Goal: Task Accomplishment & Management: Manage account settings

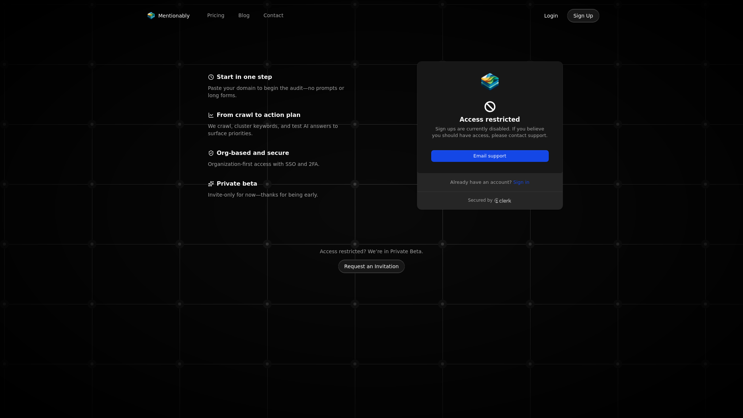
click at [558, 18] on button "Login" at bounding box center [551, 16] width 26 height 14
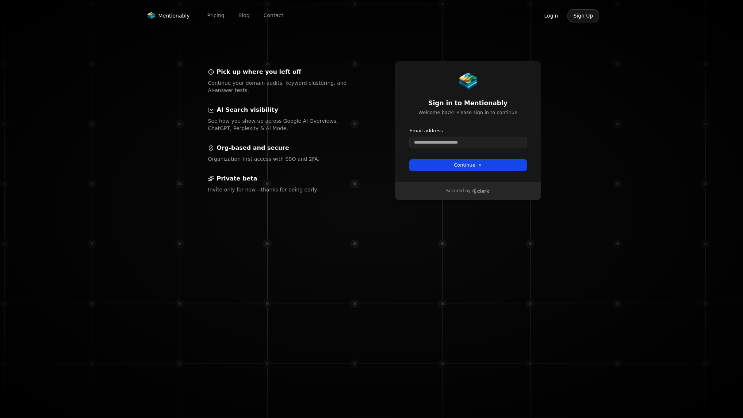
scroll to position [2, 0]
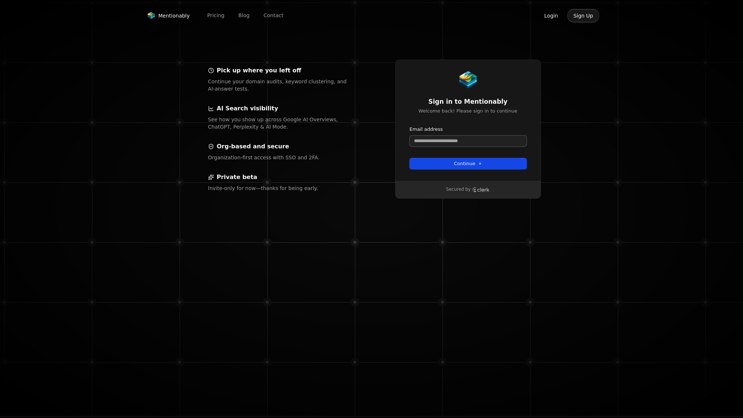
click at [487, 140] on input "Email address" at bounding box center [468, 140] width 117 height 11
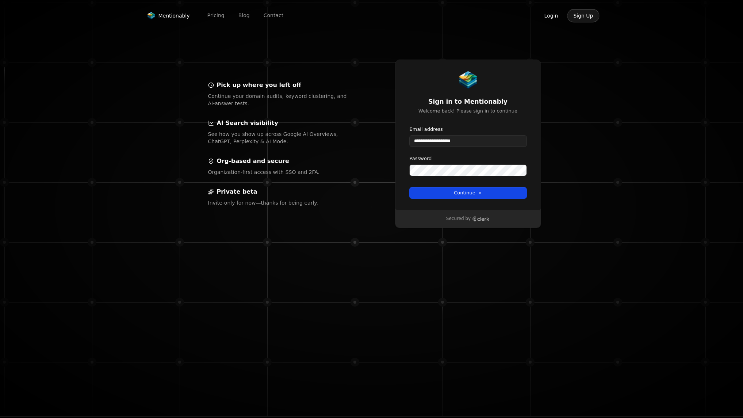
click at [483, 199] on div "**********" at bounding box center [468, 135] width 146 height 150
click at [455, 195] on span "Continue" at bounding box center [468, 193] width 28 height 7
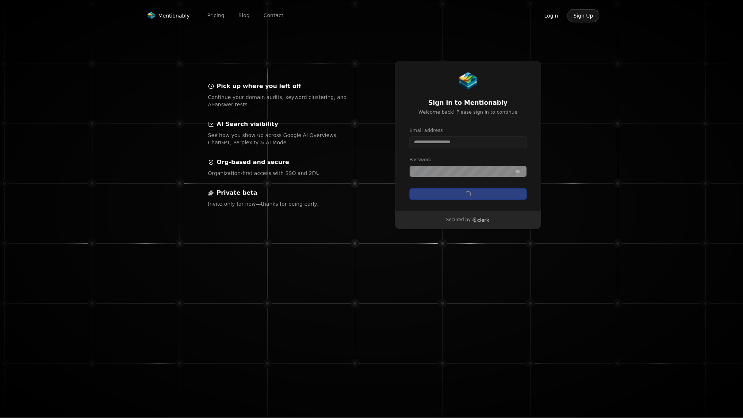
type input "**********"
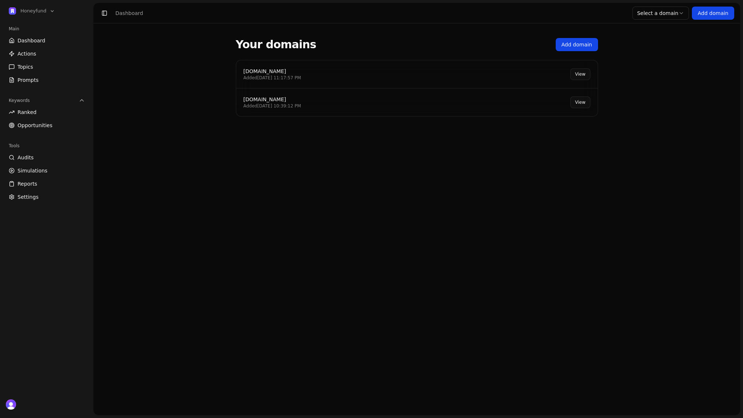
drag, startPoint x: 255, startPoint y: 102, endPoint x: 404, endPoint y: 107, distance: 148.7
click at [256, 102] on div "zola.com" at bounding box center [273, 99] width 58 height 7
click at [580, 101] on link "View" at bounding box center [580, 102] width 20 height 12
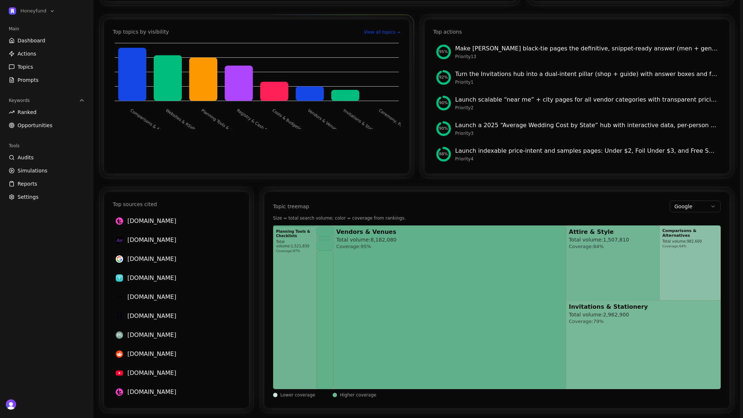
scroll to position [313, 0]
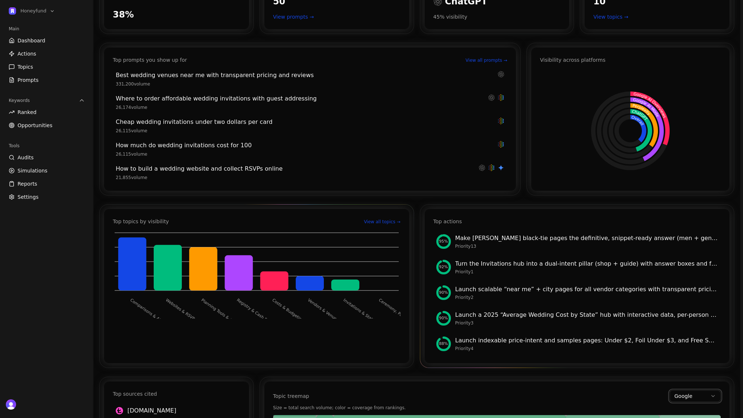
scroll to position [149, 0]
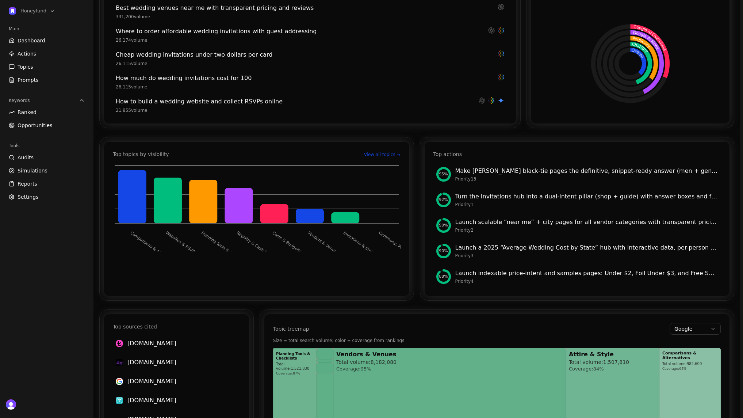
click at [47, 129] on link "Opportunities" at bounding box center [47, 125] width 82 height 12
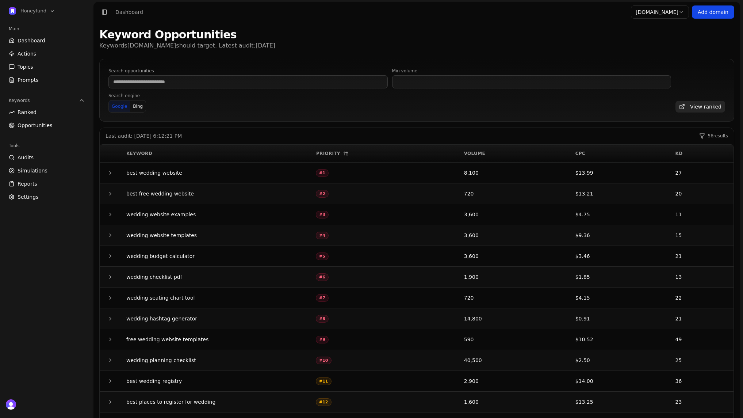
scroll to position [1, 0]
click at [118, 175] on td at bounding box center [110, 172] width 20 height 21
click at [109, 174] on icon "button" at bounding box center [110, 172] width 6 height 6
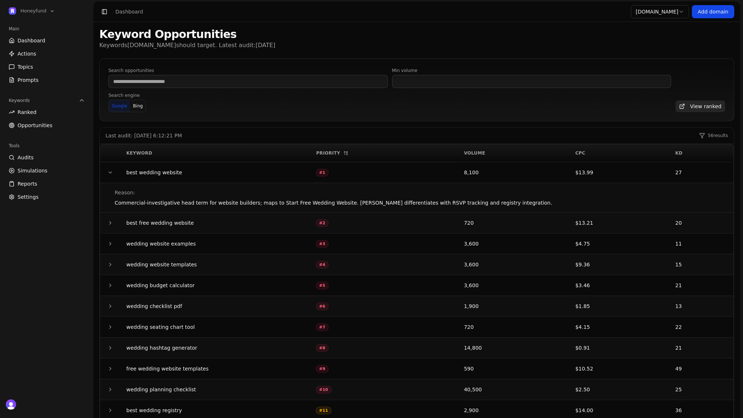
click at [109, 173] on icon "button" at bounding box center [110, 172] width 6 height 6
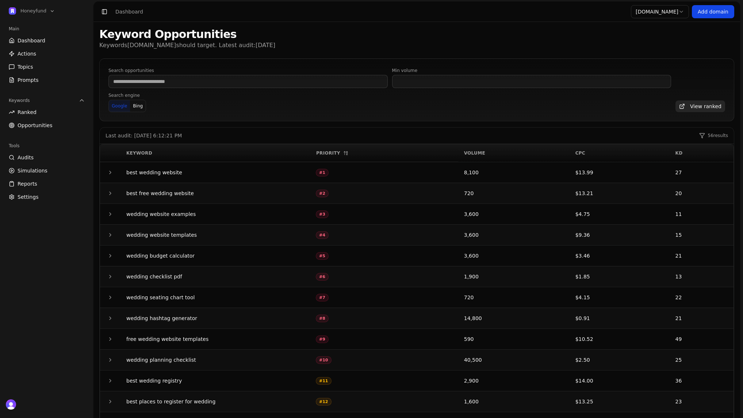
click at [114, 196] on button "button" at bounding box center [110, 193] width 9 height 9
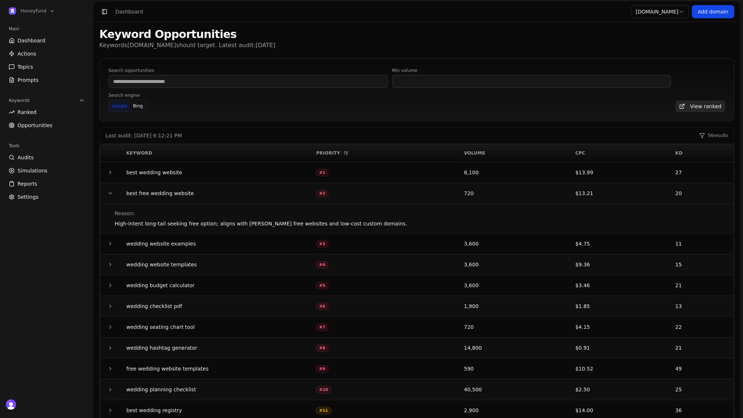
click at [114, 196] on button "button" at bounding box center [110, 193] width 9 height 9
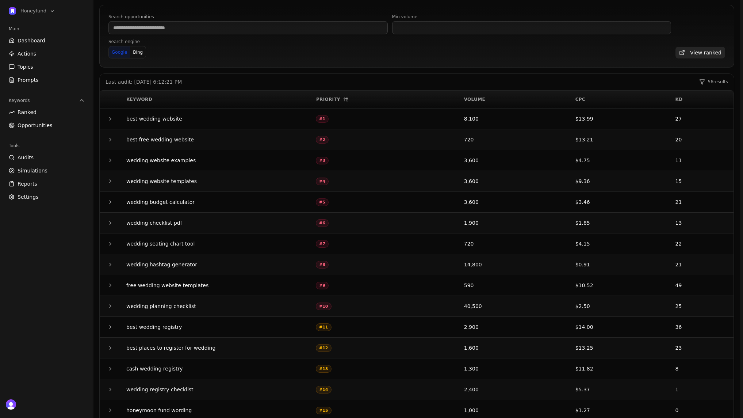
scroll to position [0, 0]
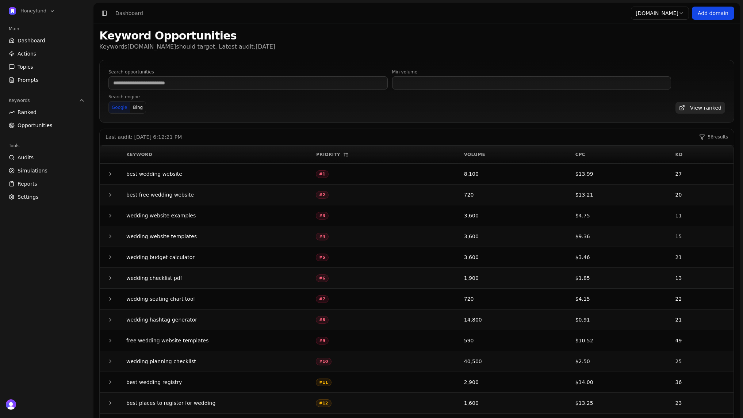
click at [61, 120] on link "Opportunities" at bounding box center [47, 125] width 82 height 12
click at [668, 15] on html "Honeyfund Main Dashboard Actions Topics Prompts Keywords Ranked Opportunities T…" at bounding box center [371, 209] width 743 height 418
click at [47, 44] on link "Dashboard" at bounding box center [47, 41] width 82 height 12
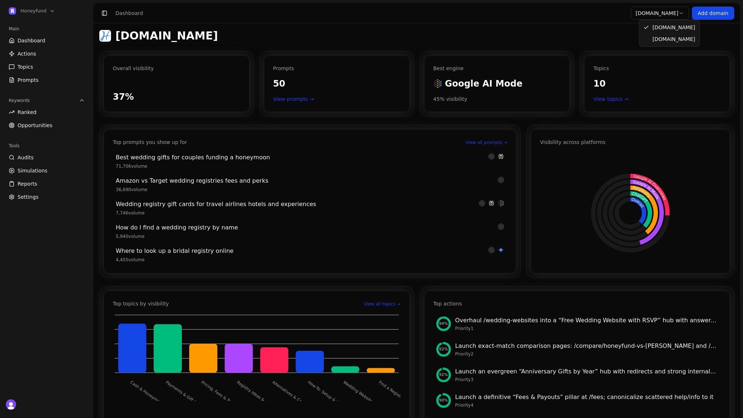
click at [665, 15] on html "Honeyfund Main Dashboard Actions Topics Prompts Keywords Ranked Opportunities T…" at bounding box center [371, 209] width 743 height 418
click at [532, 39] on html "Honeyfund Main Dashboard Actions Topics Prompts Keywords Ranked Opportunities T…" at bounding box center [371, 209] width 743 height 418
click at [49, 124] on span "Opportunities" at bounding box center [35, 125] width 35 height 7
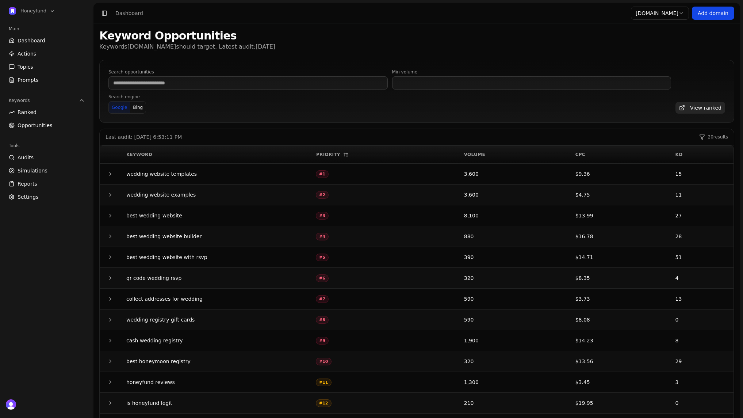
click at [49, 124] on span "Opportunities" at bounding box center [35, 125] width 35 height 7
click at [45, 116] on link "Ranked" at bounding box center [47, 112] width 82 height 12
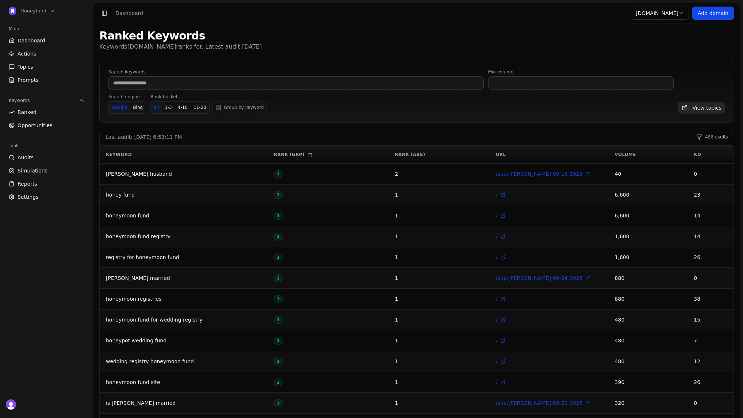
click at [44, 158] on link "Audits" at bounding box center [47, 158] width 82 height 12
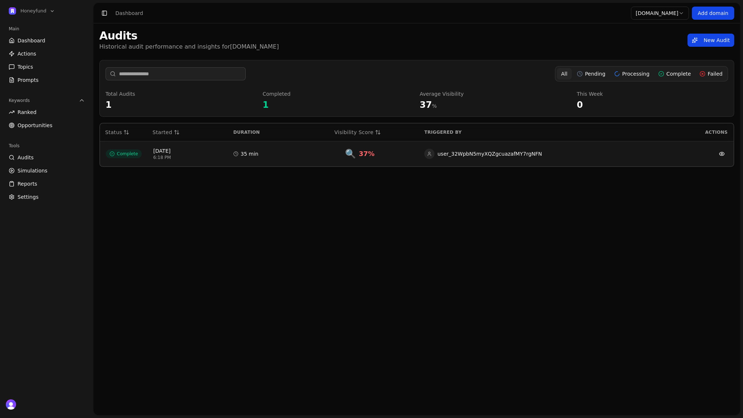
click at [30, 158] on span "Audits" at bounding box center [26, 157] width 16 height 7
click at [41, 54] on link "Actions" at bounding box center [47, 54] width 82 height 12
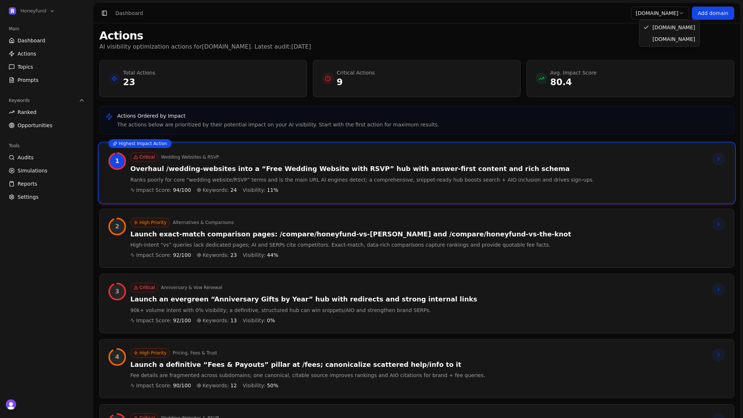
click at [657, 15] on html "Honeyfund Main Dashboard Actions Topics Prompts Keywords Ranked Opportunities T…" at bounding box center [371, 209] width 743 height 418
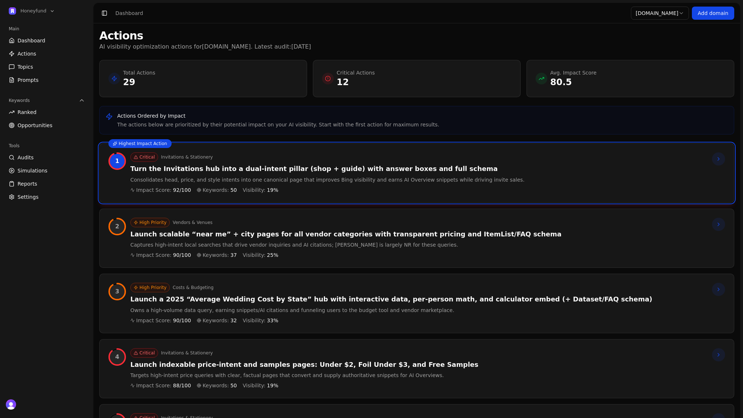
click at [28, 160] on span "Audits" at bounding box center [26, 157] width 16 height 7
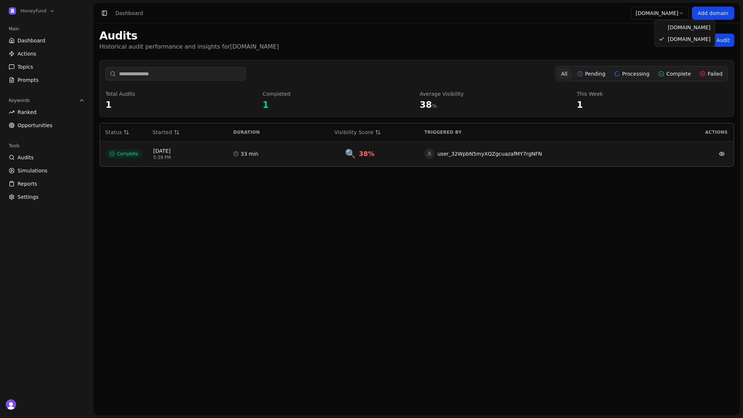
click at [677, 19] on html "Honeyfund Main Dashboard Actions Topics Prompts Keywords Ranked Opportunities T…" at bounding box center [371, 209] width 743 height 418
click at [670, 17] on html "Honeyfund Main Dashboard Actions Topics Prompts Keywords Ranked Opportunities T…" at bounding box center [371, 209] width 743 height 418
click at [66, 39] on link "Dashboard" at bounding box center [47, 41] width 82 height 12
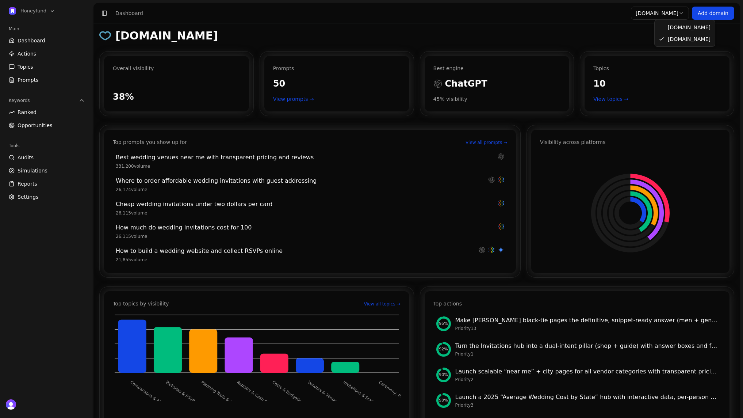
click at [665, 18] on html "Honeyfund Main Dashboard Actions Topics Prompts Keywords Ranked Opportunities T…" at bounding box center [371, 209] width 743 height 418
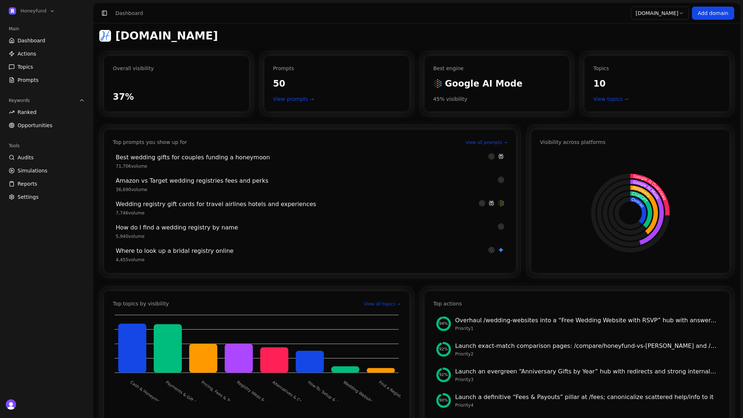
click at [670, 16] on html "Honeyfund Main Dashboard Actions Topics Prompts Keywords Ranked Opportunities T…" at bounding box center [371, 209] width 743 height 418
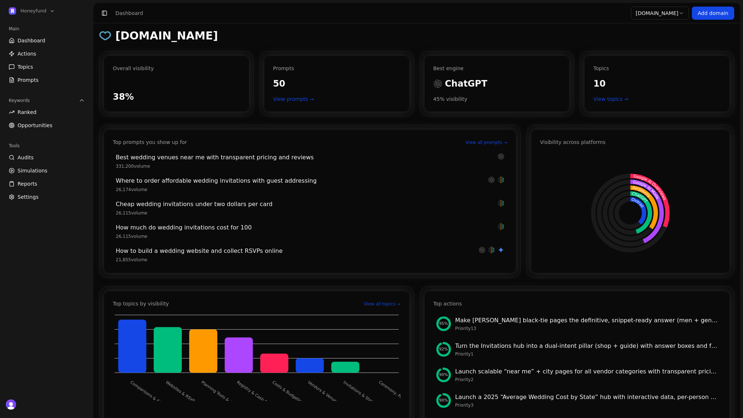
click at [677, 16] on html "Honeyfund Main Dashboard Actions Topics Prompts Keywords Ranked Opportunities T…" at bounding box center [371, 209] width 743 height 418
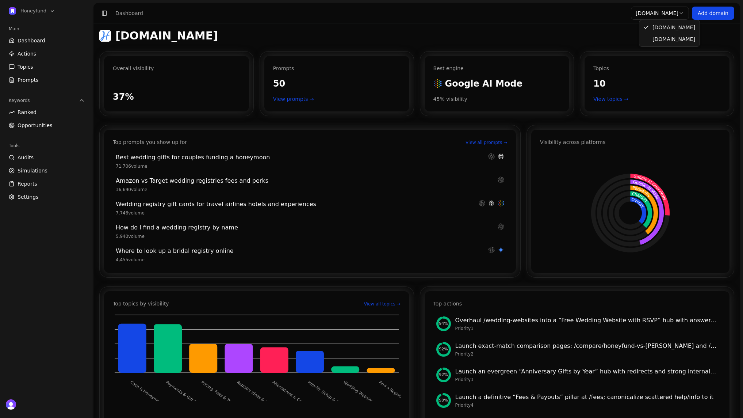
click at [663, 12] on html "Honeyfund Main Dashboard Actions Topics Prompts Keywords Ranked Opportunities T…" at bounding box center [371, 209] width 743 height 418
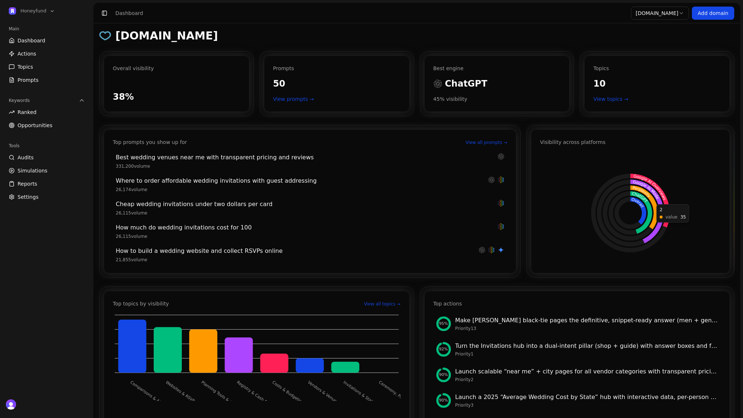
click at [651, 201] on icon at bounding box center [645, 207] width 28 height 44
click at [655, 198] on icon "Overall ChatGPT Perplexity Google AI Mode Google AI Overviews" at bounding box center [630, 213] width 181 height 102
click at [657, 120] on div "zola.com Overall visibility 38% Prompts 50 View prompts → Best engine ChatGPT 4…" at bounding box center [416, 387] width 635 height 717
